Goal: Task Accomplishment & Management: Use online tool/utility

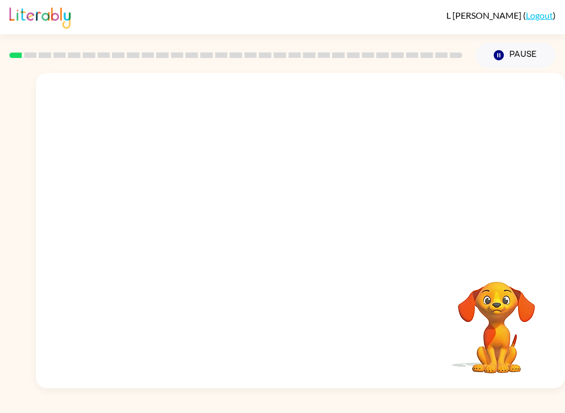
click at [522, 53] on button "Pause Pause" at bounding box center [516, 55] width 80 height 25
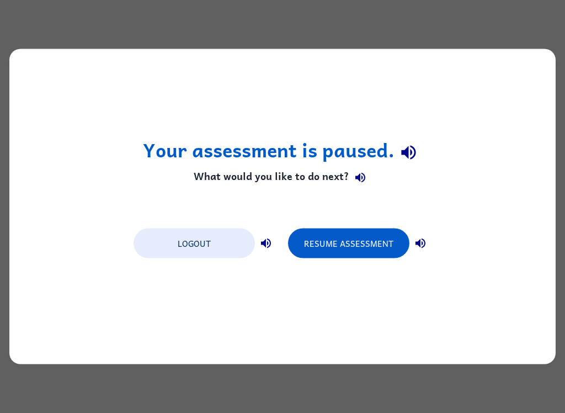
click at [335, 244] on button "Resume Assessment" at bounding box center [348, 244] width 121 height 30
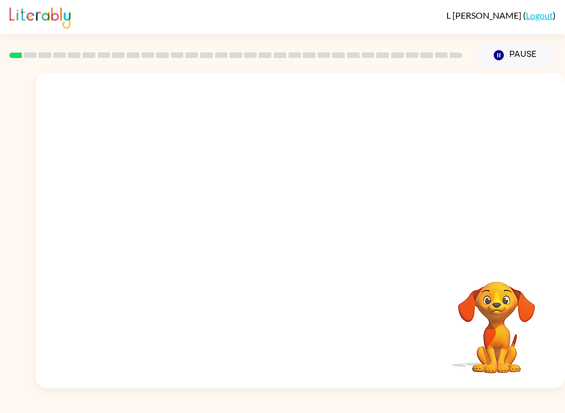
click at [533, 56] on button "Pause Pause" at bounding box center [516, 55] width 80 height 25
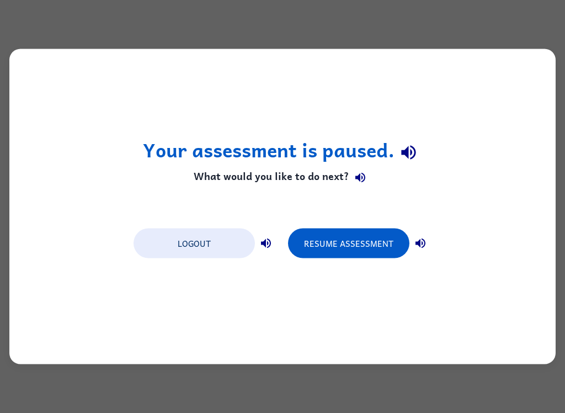
click at [359, 245] on button "Resume Assessment" at bounding box center [348, 244] width 121 height 30
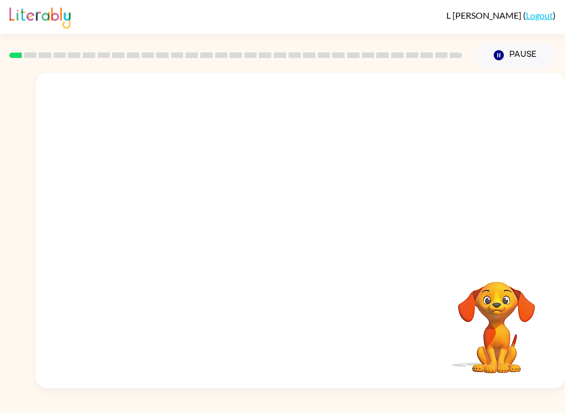
click at [526, 61] on button "Pause Pause" at bounding box center [516, 55] width 80 height 25
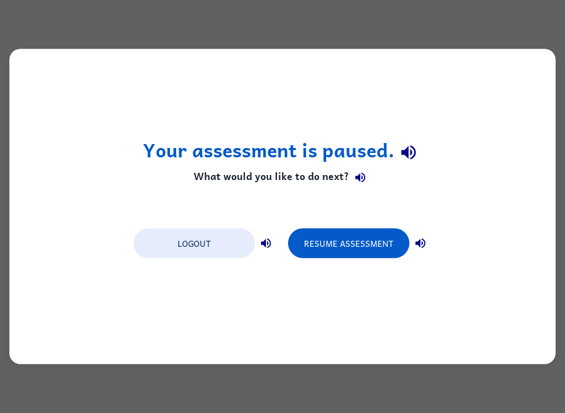
click at [216, 248] on button "Logout" at bounding box center [194, 244] width 121 height 30
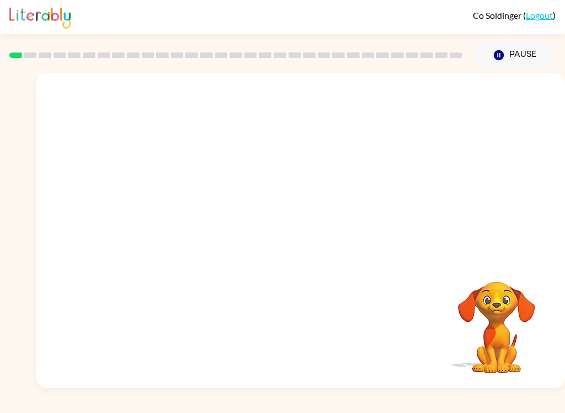
click at [532, 54] on button "Pause Pause" at bounding box center [516, 55] width 80 height 25
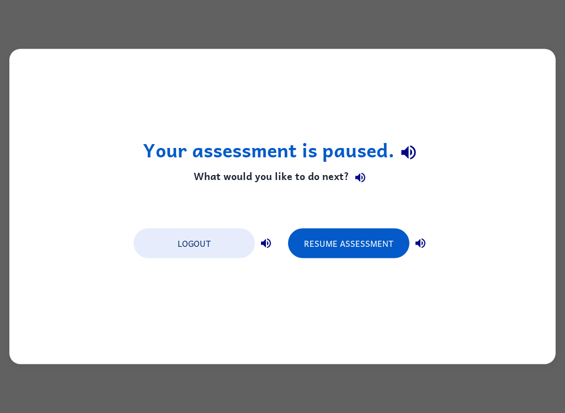
click at [363, 248] on button "Resume Assessment" at bounding box center [348, 244] width 121 height 30
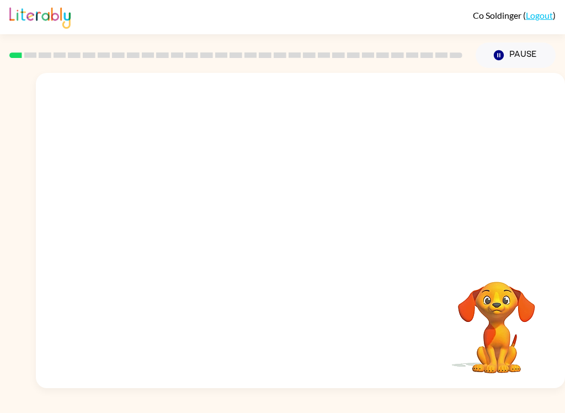
click at [526, 52] on button "Pause Pause" at bounding box center [516, 55] width 80 height 25
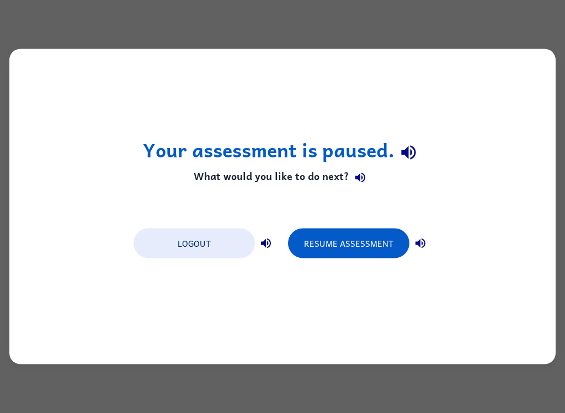
click at [364, 268] on div "Your assessment is paused. What would you like to do next? Logout Resume Assess…" at bounding box center [282, 206] width 547 height 315
click at [387, 250] on button "Resume Assessment" at bounding box center [348, 244] width 121 height 30
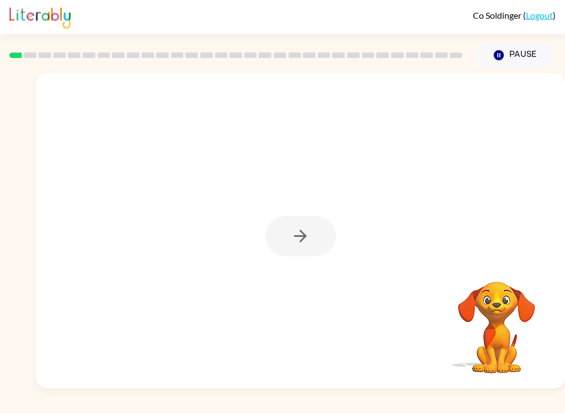
click at [563, 284] on div at bounding box center [301, 230] width 530 height 315
click at [310, 221] on button "button" at bounding box center [301, 236] width 71 height 40
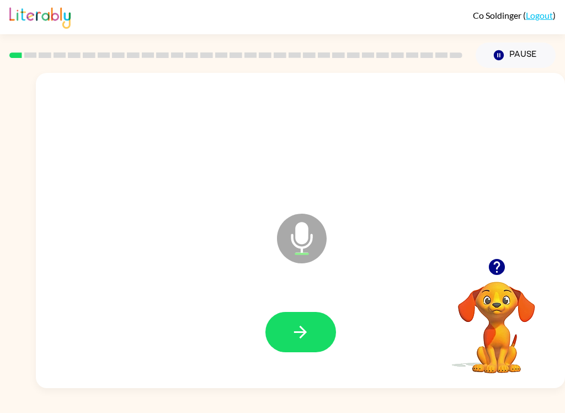
click at [307, 324] on icon "button" at bounding box center [300, 331] width 19 height 19
click at [318, 329] on button "button" at bounding box center [301, 332] width 71 height 40
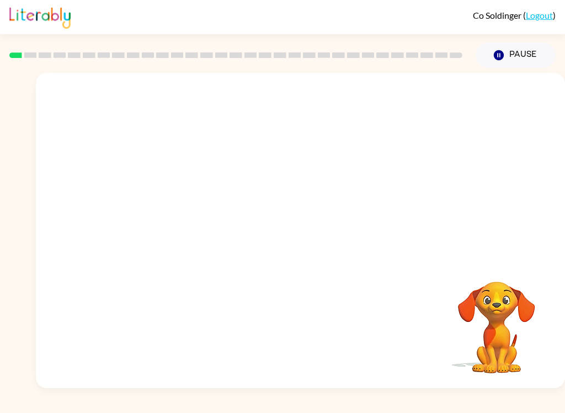
click at [18, 248] on div "Your browser must support playing .mp4 files to use Literably. Please try using…" at bounding box center [282, 228] width 565 height 320
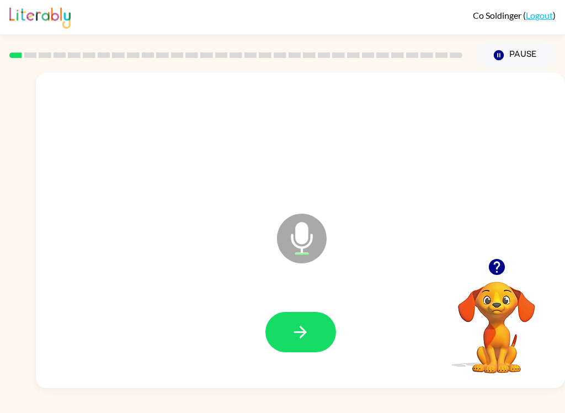
click at [290, 331] on button "button" at bounding box center [301, 332] width 71 height 40
click at [308, 345] on button "button" at bounding box center [301, 332] width 71 height 40
click at [303, 314] on button "button" at bounding box center [301, 332] width 71 height 40
click at [297, 327] on icon "button" at bounding box center [300, 331] width 19 height 19
click at [313, 337] on button "button" at bounding box center [301, 332] width 71 height 40
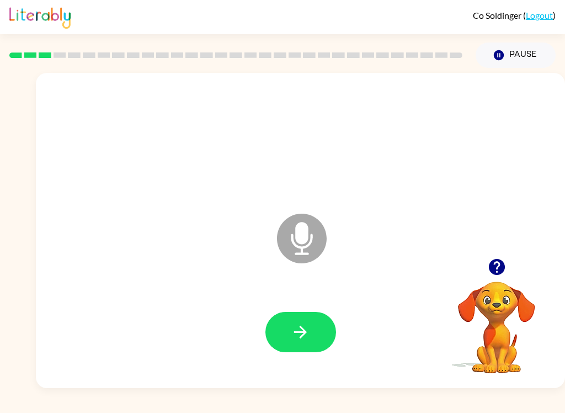
click at [313, 303] on div at bounding box center [300, 332] width 507 height 91
click at [300, 346] on button "button" at bounding box center [301, 332] width 71 height 40
click at [312, 335] on button "button" at bounding box center [301, 332] width 71 height 40
click at [319, 345] on button "button" at bounding box center [301, 332] width 71 height 40
click at [304, 332] on icon "button" at bounding box center [300, 332] width 13 height 13
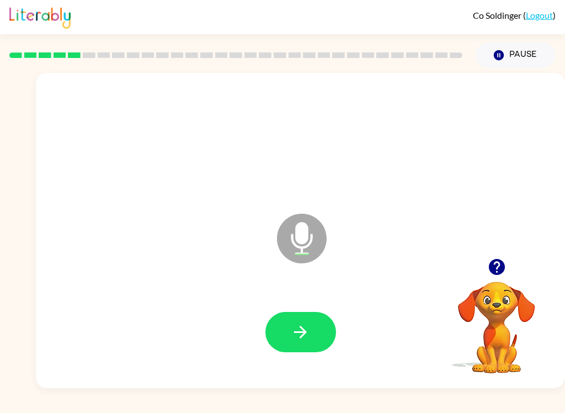
click at [306, 336] on icon "button" at bounding box center [300, 331] width 19 height 19
click at [297, 322] on icon "button" at bounding box center [300, 331] width 19 height 19
click at [304, 337] on icon "button" at bounding box center [300, 331] width 19 height 19
click at [303, 316] on button "button" at bounding box center [301, 332] width 71 height 40
click at [290, 332] on button "button" at bounding box center [301, 332] width 71 height 40
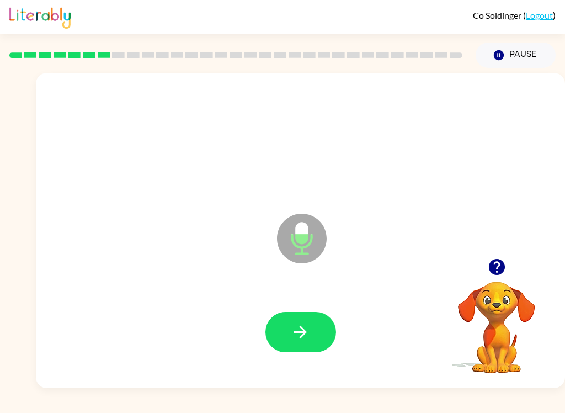
click at [292, 335] on icon "button" at bounding box center [300, 331] width 19 height 19
click at [331, 309] on div at bounding box center [300, 332] width 507 height 91
click at [278, 351] on button "button" at bounding box center [301, 332] width 71 height 40
click at [309, 343] on button "button" at bounding box center [301, 332] width 71 height 40
click at [302, 345] on button "button" at bounding box center [301, 332] width 71 height 40
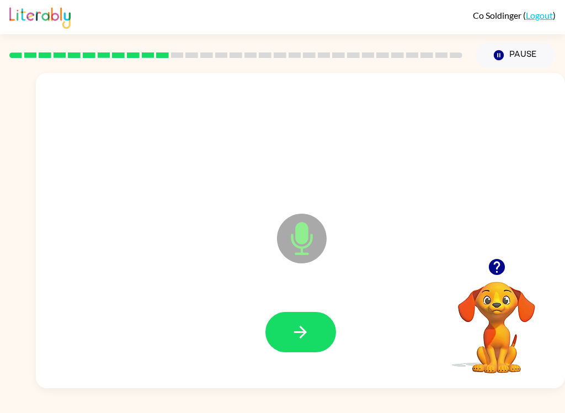
click at [323, 320] on button "button" at bounding box center [301, 332] width 71 height 40
click at [303, 329] on icon "button" at bounding box center [300, 332] width 13 height 13
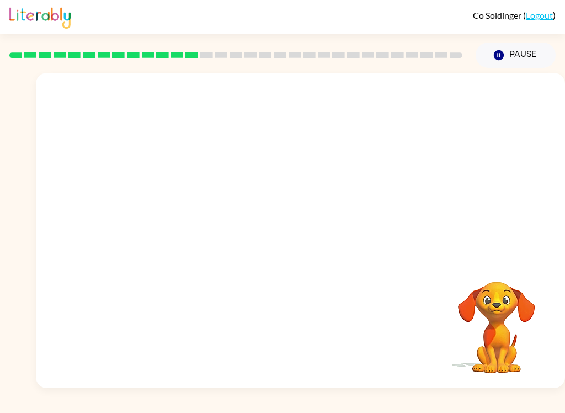
click at [515, 153] on div at bounding box center [300, 140] width 507 height 91
click at [512, 163] on div at bounding box center [300, 140] width 507 height 91
click at [527, 251] on div at bounding box center [301, 230] width 530 height 315
click at [520, 325] on video "Your browser must support playing .mp4 files to use Literably. Please try using…" at bounding box center [497, 320] width 110 height 110
click at [502, 57] on icon "button" at bounding box center [499, 55] width 10 height 10
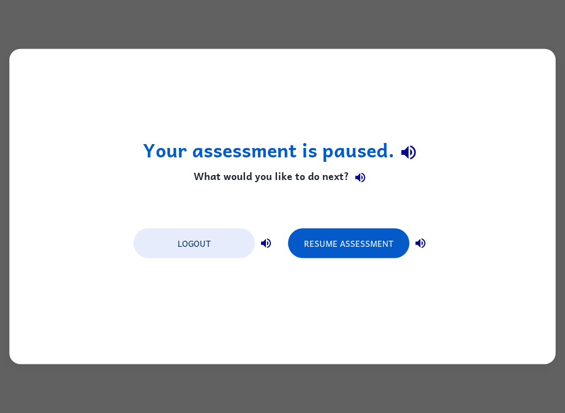
click at [364, 245] on button "Resume Assessment" at bounding box center [348, 244] width 121 height 30
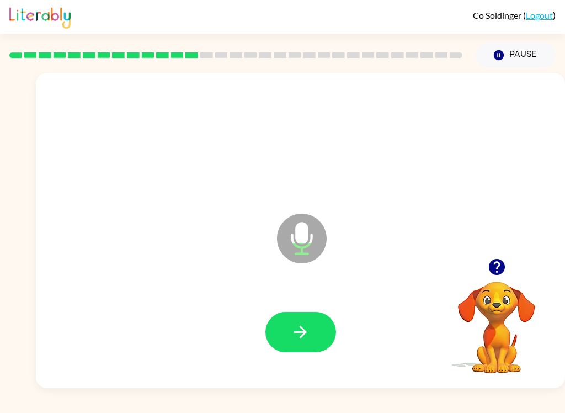
click at [311, 332] on button "button" at bounding box center [301, 332] width 71 height 40
click at [281, 316] on button "button" at bounding box center [301, 332] width 71 height 40
click at [520, 52] on button "Pause Pause" at bounding box center [516, 55] width 80 height 25
click at [287, 322] on button "button" at bounding box center [301, 332] width 71 height 40
click at [303, 325] on icon "button" at bounding box center [300, 331] width 19 height 19
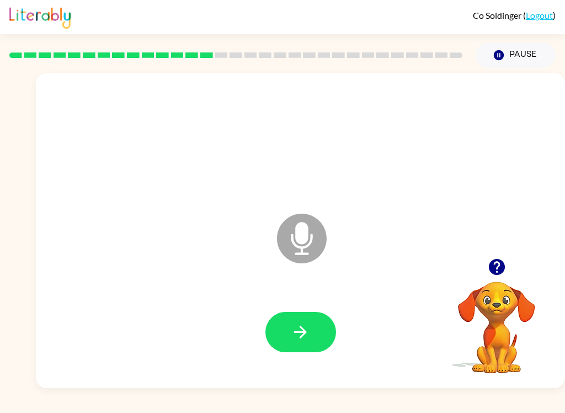
click at [296, 333] on icon "button" at bounding box center [300, 332] width 13 height 13
click at [297, 328] on icon "button" at bounding box center [300, 331] width 19 height 19
click at [297, 343] on button "button" at bounding box center [301, 332] width 71 height 40
click at [312, 329] on button "button" at bounding box center [301, 332] width 71 height 40
click at [292, 340] on icon "button" at bounding box center [300, 331] width 19 height 19
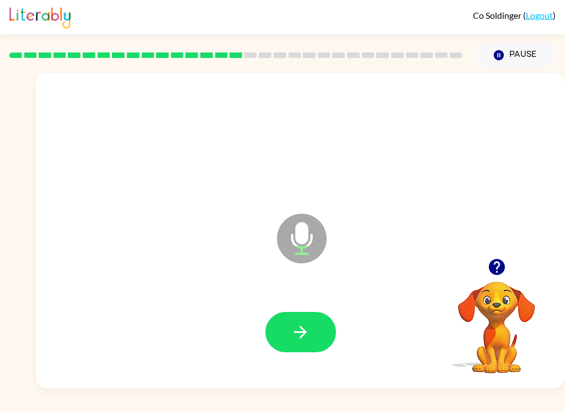
click at [295, 327] on icon "button" at bounding box center [300, 331] width 19 height 19
click at [310, 330] on icon "button" at bounding box center [300, 331] width 19 height 19
click at [303, 330] on icon "button" at bounding box center [300, 331] width 19 height 19
click at [301, 314] on button "button" at bounding box center [301, 332] width 71 height 40
click at [302, 332] on icon "button" at bounding box center [300, 332] width 13 height 13
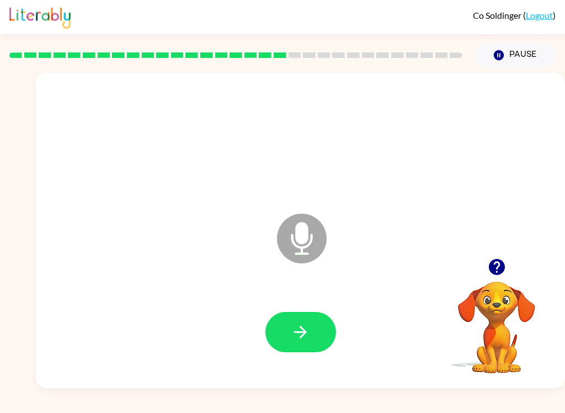
click at [288, 317] on button "button" at bounding box center [301, 332] width 71 height 40
click at [298, 341] on icon "button" at bounding box center [300, 331] width 19 height 19
click at [304, 320] on button "button" at bounding box center [301, 332] width 71 height 40
click at [309, 324] on icon "button" at bounding box center [300, 331] width 19 height 19
click at [301, 332] on icon "button" at bounding box center [300, 332] width 13 height 13
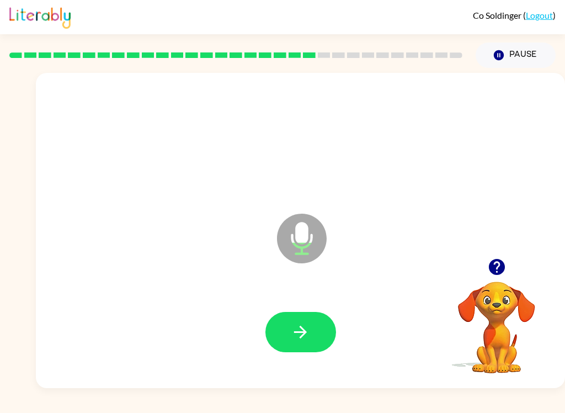
click at [309, 329] on icon "button" at bounding box center [300, 331] width 19 height 19
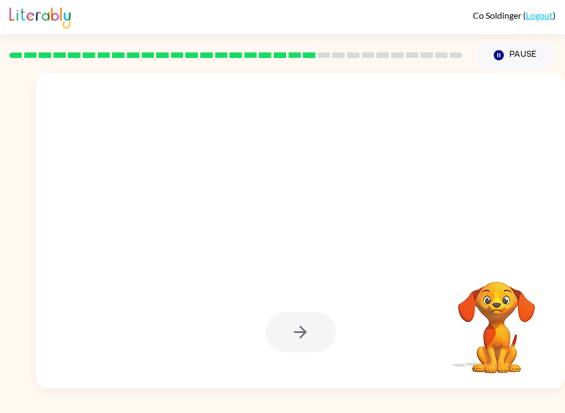
click at [326, 337] on div at bounding box center [301, 332] width 71 height 40
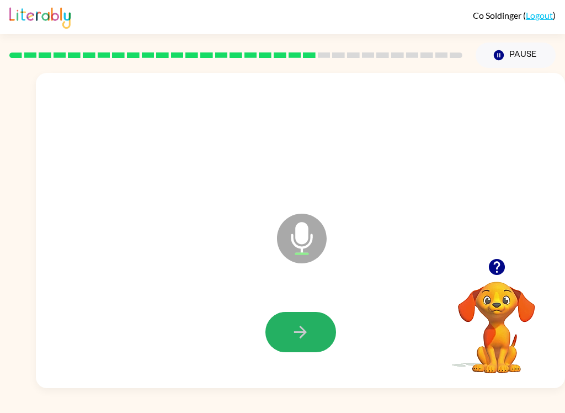
click at [290, 328] on button "button" at bounding box center [301, 332] width 71 height 40
click at [290, 340] on button "button" at bounding box center [301, 332] width 71 height 40
click at [299, 332] on icon "button" at bounding box center [300, 332] width 13 height 13
click at [293, 352] on button "button" at bounding box center [301, 332] width 71 height 40
click at [308, 316] on button "button" at bounding box center [301, 332] width 71 height 40
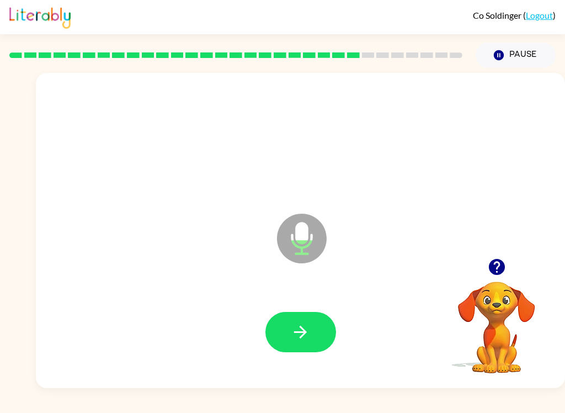
click at [300, 328] on icon "button" at bounding box center [300, 331] width 19 height 19
click at [309, 330] on icon "button" at bounding box center [300, 331] width 19 height 19
click at [295, 305] on div at bounding box center [300, 332] width 507 height 91
click at [314, 314] on button "button" at bounding box center [301, 332] width 71 height 40
click at [313, 324] on button "button" at bounding box center [301, 332] width 71 height 40
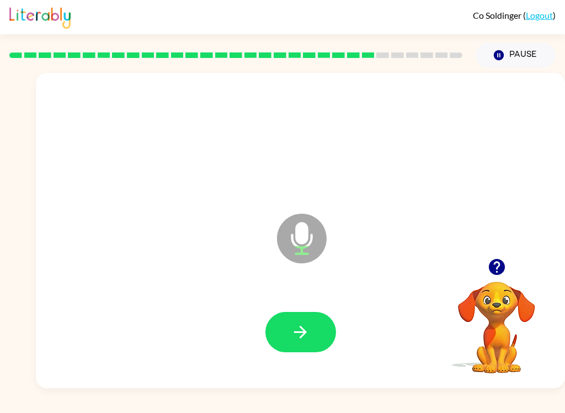
click at [297, 332] on icon "button" at bounding box center [300, 332] width 13 height 13
click at [304, 344] on button "button" at bounding box center [301, 332] width 71 height 40
click at [305, 322] on button "button" at bounding box center [301, 332] width 71 height 40
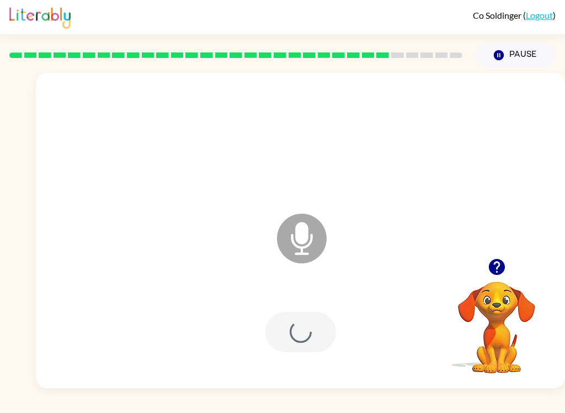
click at [250, 380] on div "Microphone The Microphone is here when it is your turn to talk" at bounding box center [301, 230] width 530 height 315
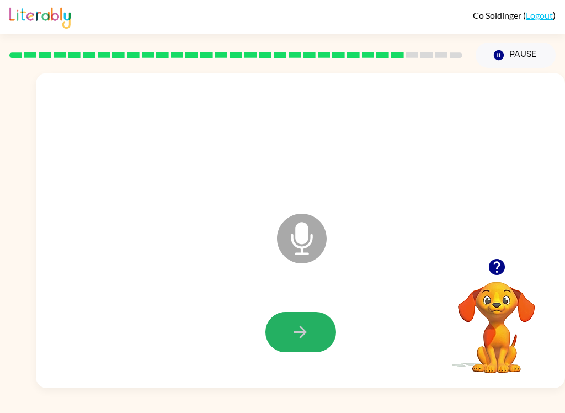
click at [299, 336] on icon "button" at bounding box center [300, 331] width 19 height 19
click at [304, 336] on icon "button" at bounding box center [300, 331] width 19 height 19
click at [319, 326] on button "button" at bounding box center [301, 332] width 71 height 40
click at [301, 335] on icon "button" at bounding box center [300, 331] width 19 height 19
click at [283, 330] on button "button" at bounding box center [301, 332] width 71 height 40
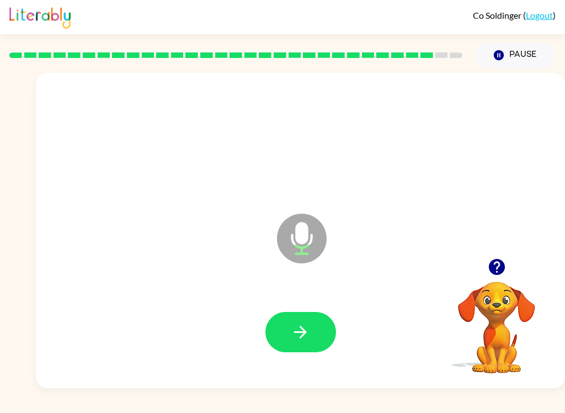
click at [300, 345] on button "button" at bounding box center [301, 332] width 71 height 40
click at [268, 294] on div at bounding box center [300, 332] width 507 height 91
click at [294, 314] on button "button" at bounding box center [301, 332] width 71 height 40
click at [313, 351] on button "button" at bounding box center [301, 332] width 71 height 40
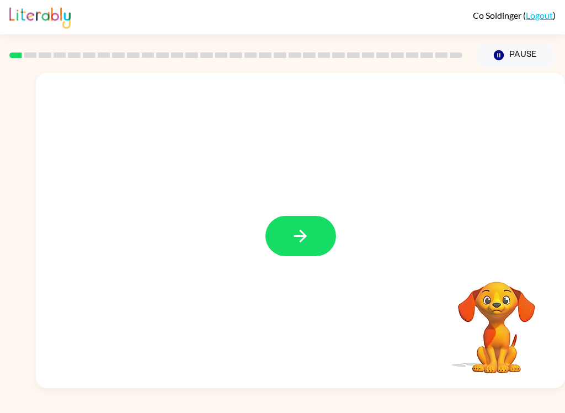
click at [315, 229] on button "button" at bounding box center [301, 236] width 71 height 40
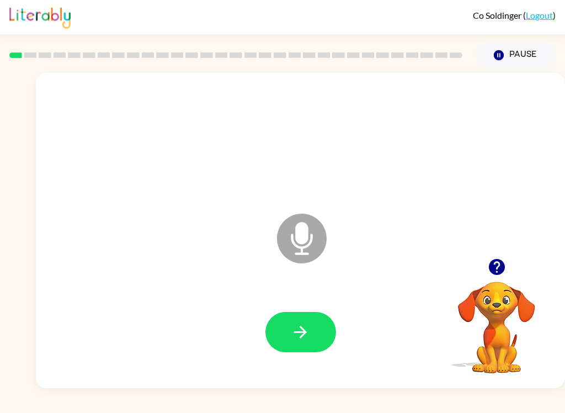
click at [314, 338] on button "button" at bounding box center [301, 332] width 71 height 40
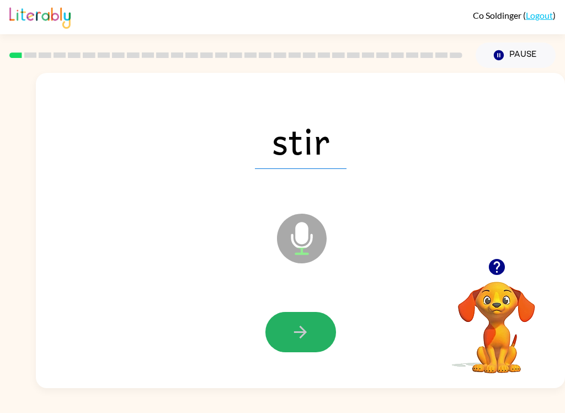
click at [295, 327] on icon "button" at bounding box center [300, 331] width 19 height 19
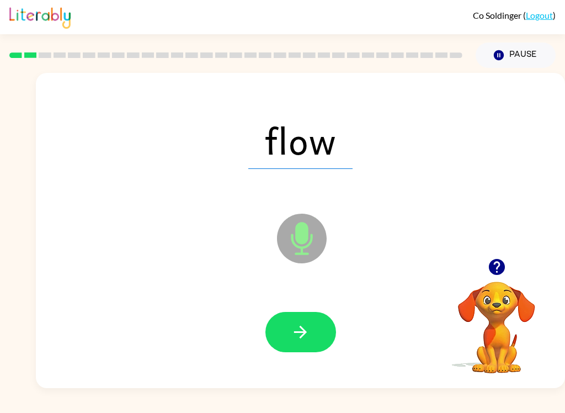
click at [297, 352] on button "button" at bounding box center [301, 332] width 71 height 40
click at [309, 332] on icon "button" at bounding box center [300, 331] width 19 height 19
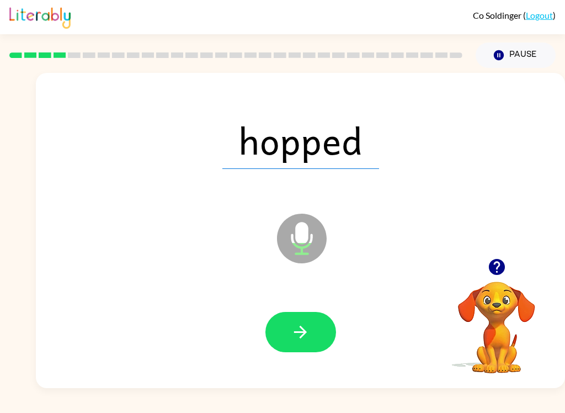
click at [312, 338] on button "button" at bounding box center [301, 332] width 71 height 40
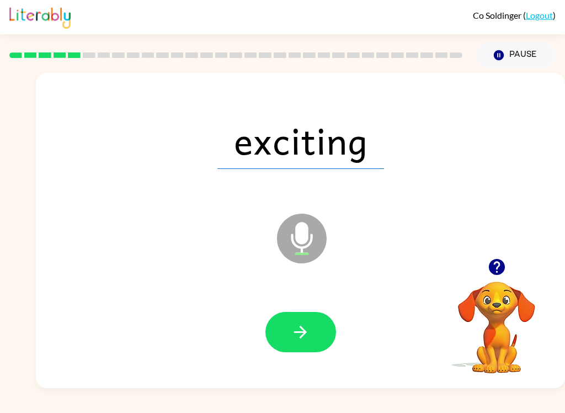
click at [311, 340] on button "button" at bounding box center [301, 332] width 71 height 40
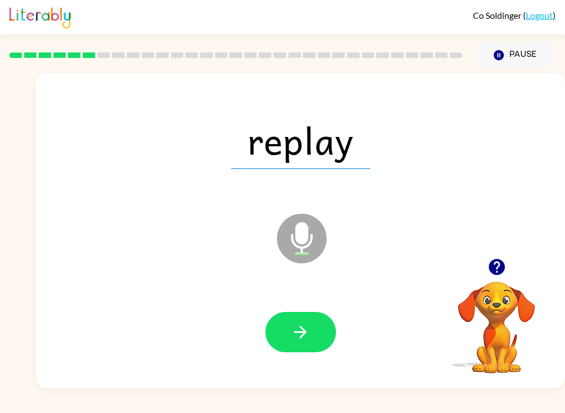
click at [313, 331] on button "button" at bounding box center [301, 332] width 71 height 40
click at [307, 351] on button "button" at bounding box center [301, 332] width 71 height 40
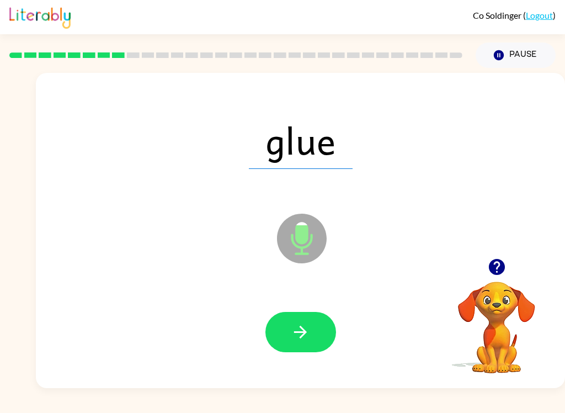
click at [302, 352] on button "button" at bounding box center [301, 332] width 71 height 40
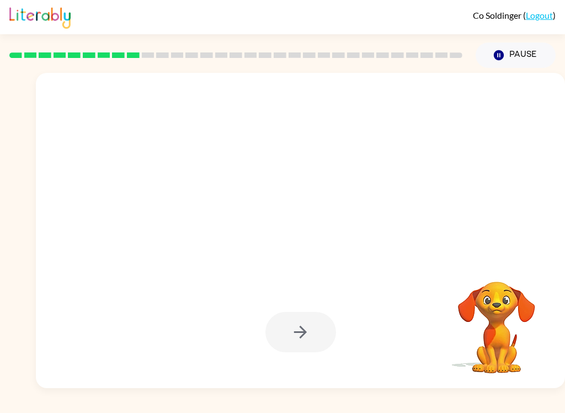
click at [293, 408] on div "Co Soldinger ( Logout ) Pause Pause Your browser must support playing .mp4 file…" at bounding box center [282, 206] width 565 height 413
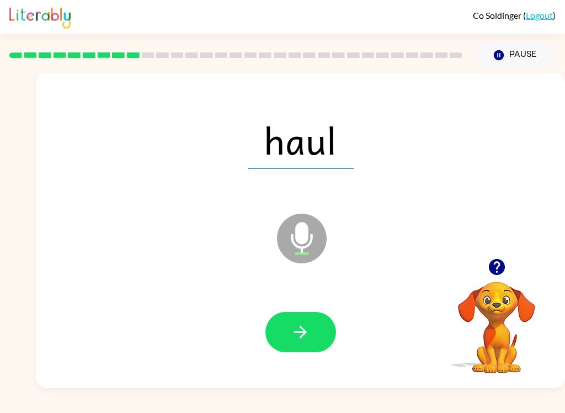
click at [292, 409] on div "Co Soldinger ( Logout ) Pause Pause haul Microphone The Microphone is here when…" at bounding box center [282, 206] width 565 height 413
click at [319, 337] on button "button" at bounding box center [301, 332] width 71 height 40
click at [321, 343] on button "button" at bounding box center [301, 332] width 71 height 40
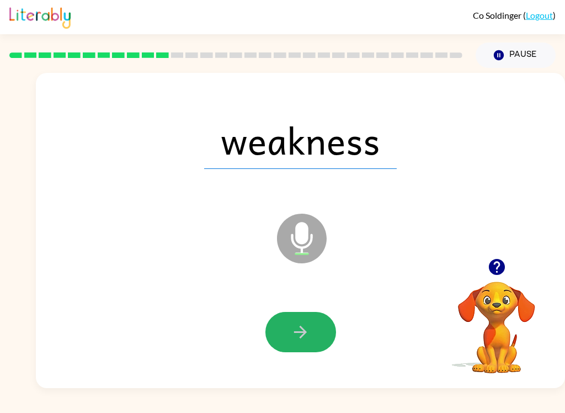
click at [319, 340] on button "button" at bounding box center [301, 332] width 71 height 40
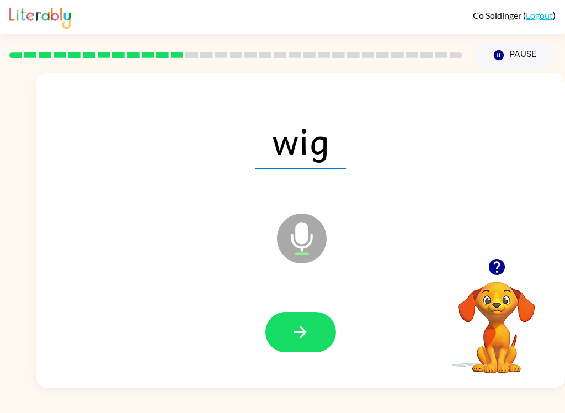
click at [308, 352] on button "button" at bounding box center [301, 332] width 71 height 40
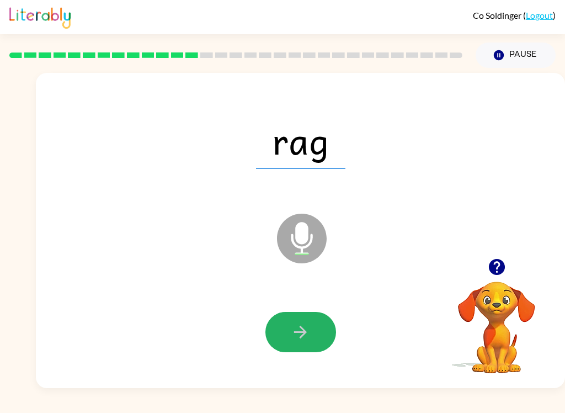
click at [291, 320] on button "button" at bounding box center [301, 332] width 71 height 40
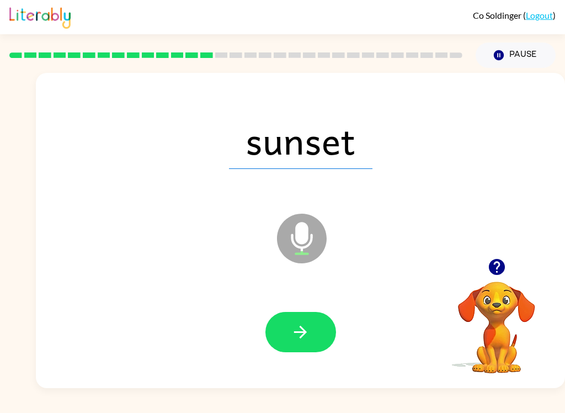
click at [306, 337] on icon "button" at bounding box center [300, 331] width 19 height 19
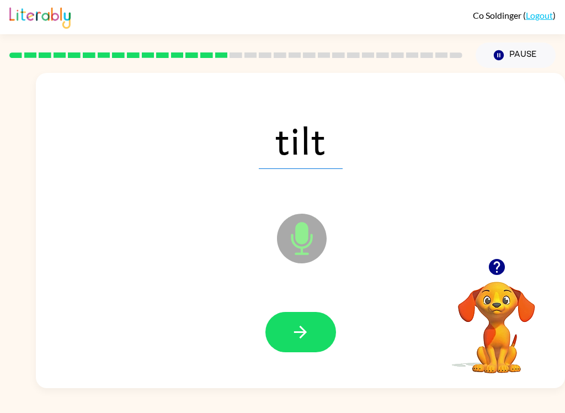
click at [303, 335] on icon "button" at bounding box center [300, 332] width 13 height 13
click at [298, 339] on icon "button" at bounding box center [300, 331] width 19 height 19
click at [292, 362] on div at bounding box center [300, 332] width 507 height 91
click at [301, 332] on icon "button" at bounding box center [300, 332] width 13 height 13
click at [298, 333] on icon "button" at bounding box center [300, 332] width 13 height 13
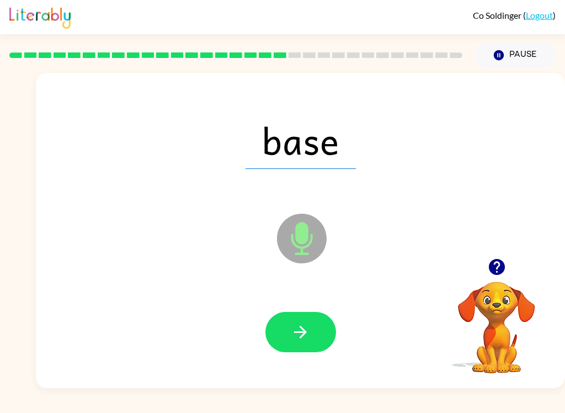
click at [297, 350] on button "button" at bounding box center [301, 332] width 71 height 40
click at [290, 351] on button "button" at bounding box center [301, 332] width 71 height 40
click at [300, 348] on button "button" at bounding box center [301, 332] width 71 height 40
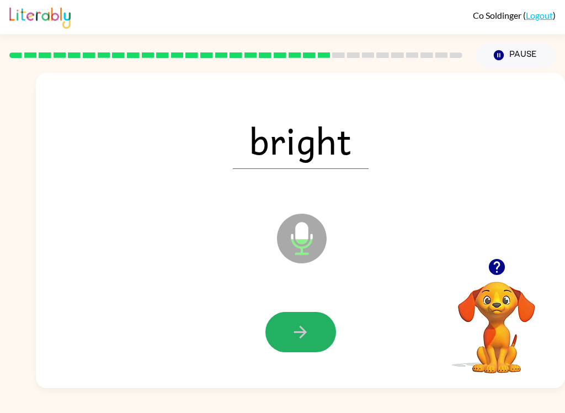
click at [306, 346] on button "button" at bounding box center [301, 332] width 71 height 40
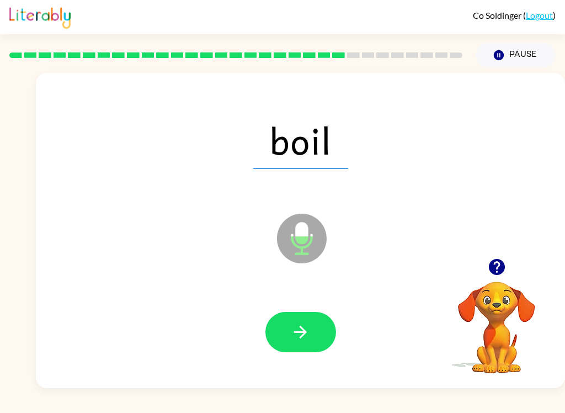
click at [297, 352] on button "button" at bounding box center [301, 332] width 71 height 40
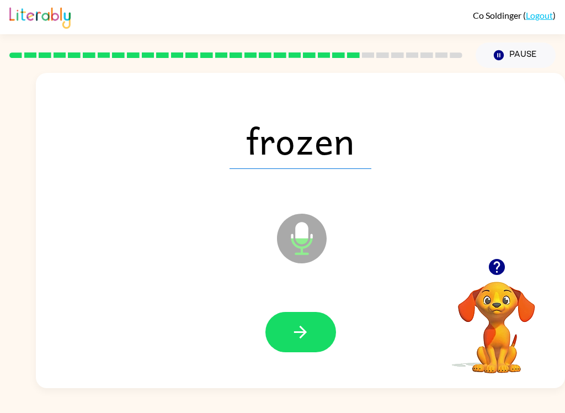
click at [305, 341] on icon "button" at bounding box center [300, 331] width 19 height 19
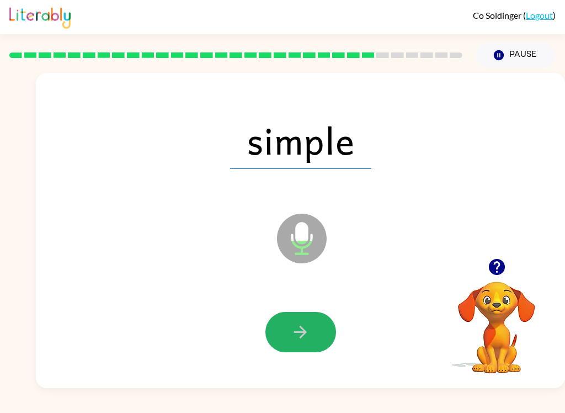
click at [306, 326] on icon "button" at bounding box center [300, 331] width 19 height 19
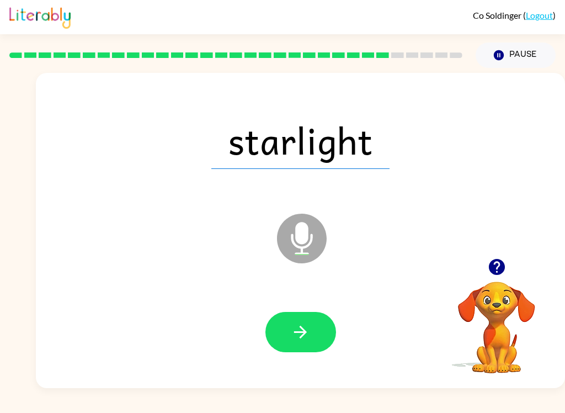
click at [302, 334] on icon "button" at bounding box center [300, 331] width 19 height 19
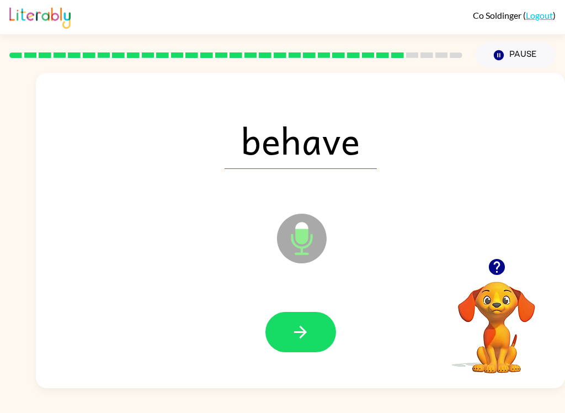
click at [301, 347] on button "button" at bounding box center [301, 332] width 71 height 40
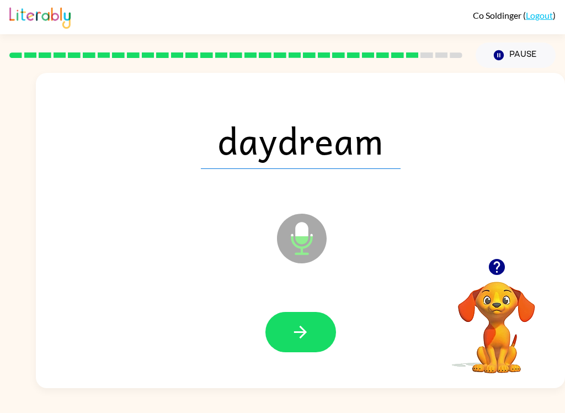
click at [288, 330] on button "button" at bounding box center [301, 332] width 71 height 40
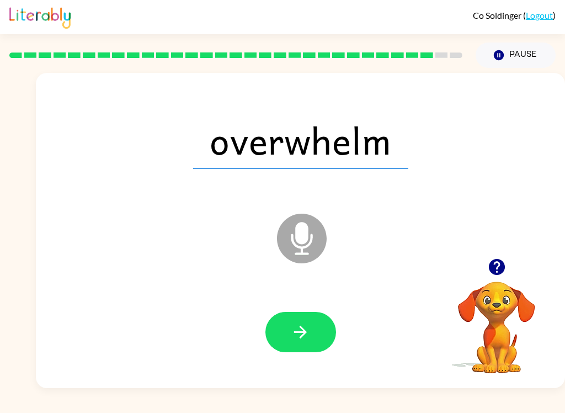
click at [309, 332] on icon "button" at bounding box center [300, 331] width 19 height 19
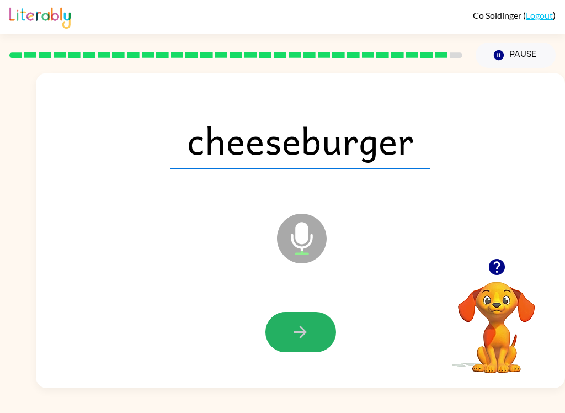
click at [288, 319] on button "button" at bounding box center [301, 332] width 71 height 40
